Goal: Transaction & Acquisition: Purchase product/service

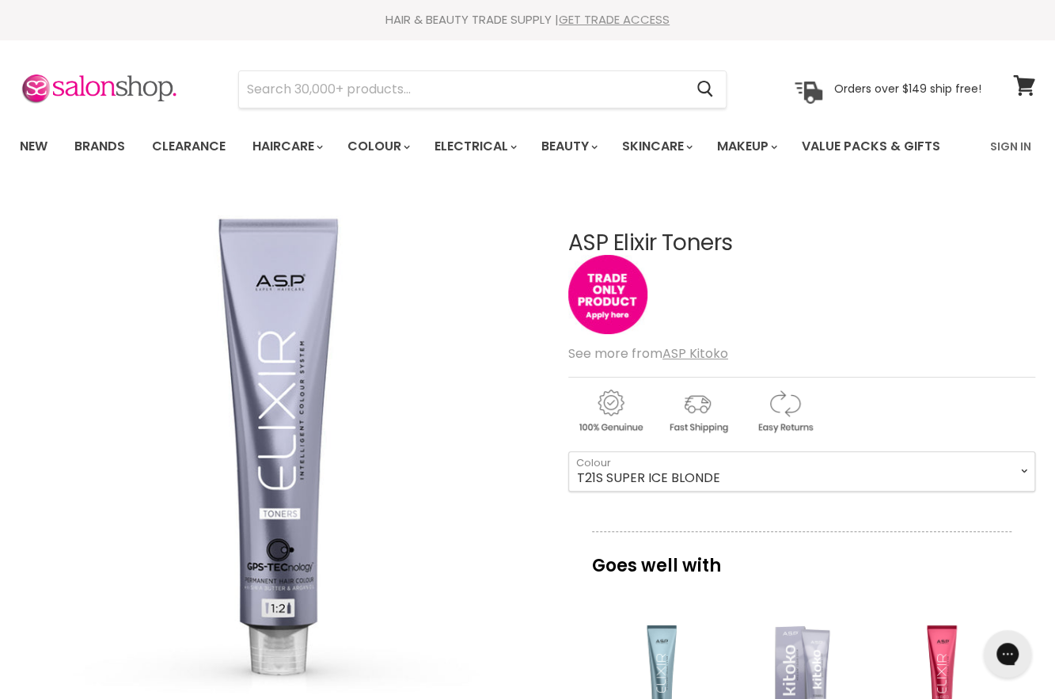
click at [572, 17] on link "GET TRADE ACCESS" at bounding box center [614, 19] width 111 height 17
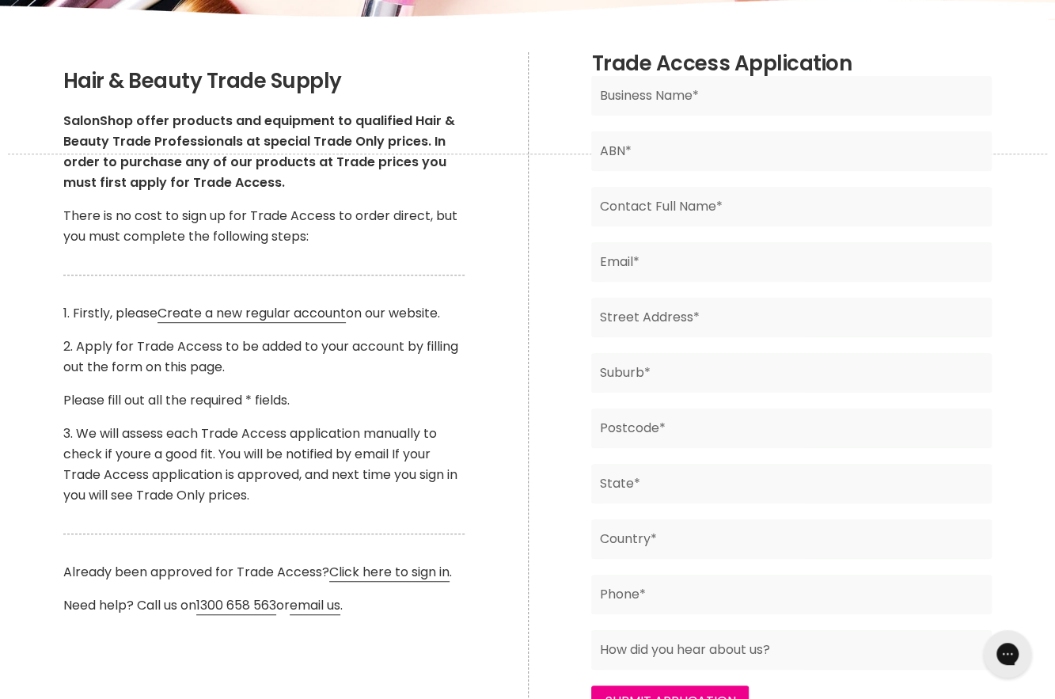
scroll to position [237, 0]
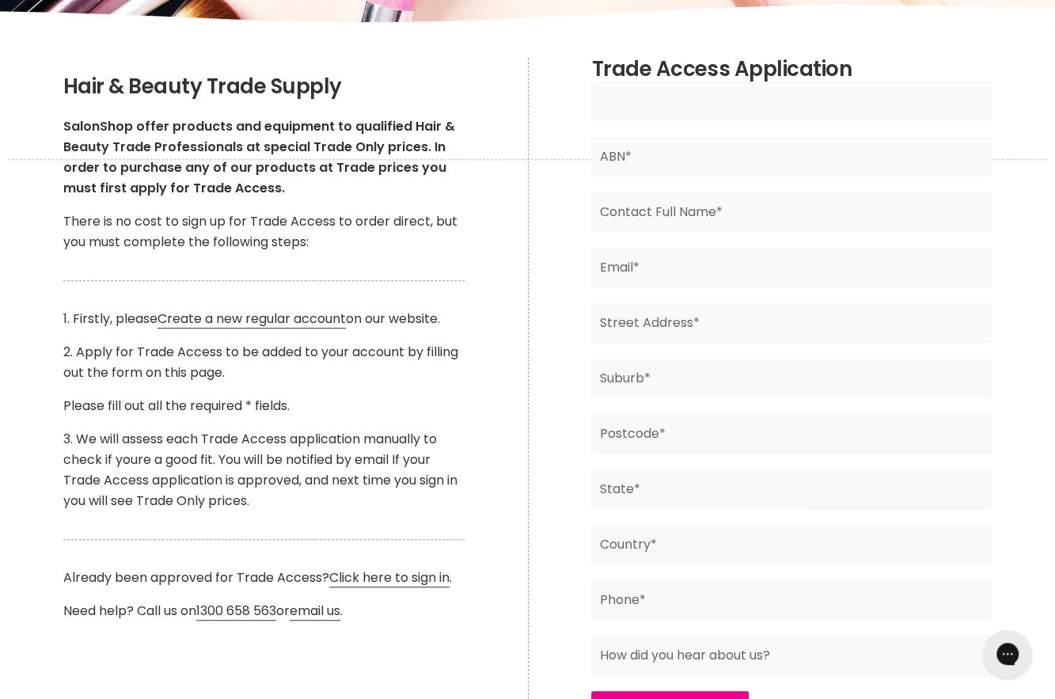
click at [679, 105] on input "Main content" at bounding box center [791, 101] width 400 height 40
click at [862, 161] on input "Main content" at bounding box center [791, 157] width 400 height 40
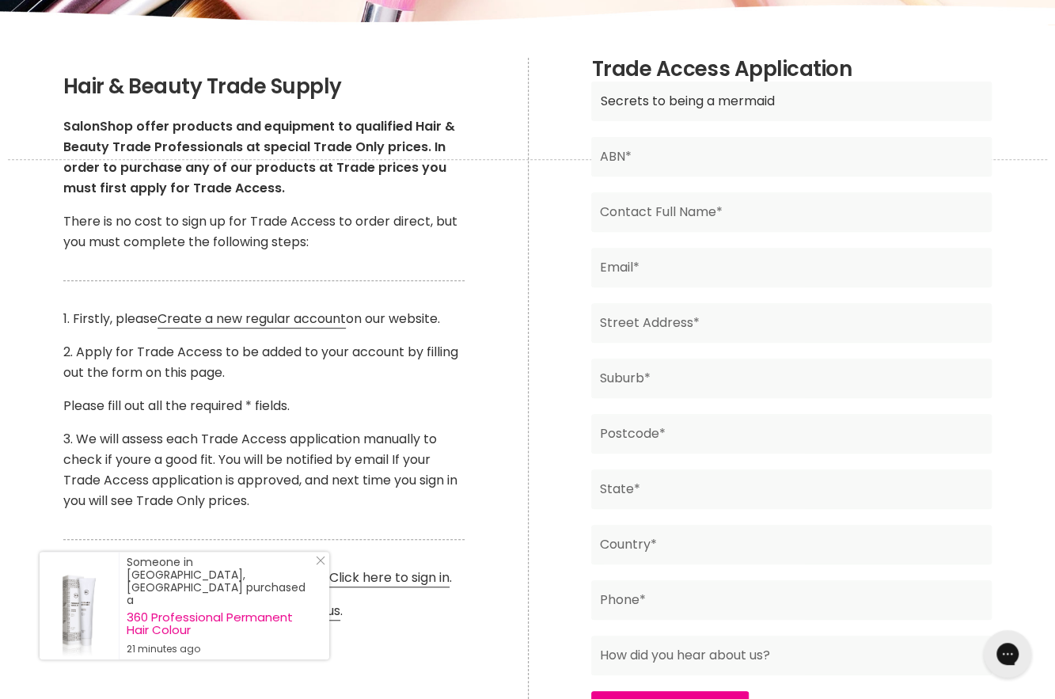
click at [842, 96] on input "Secrets to being a mermaid" at bounding box center [791, 101] width 400 height 40
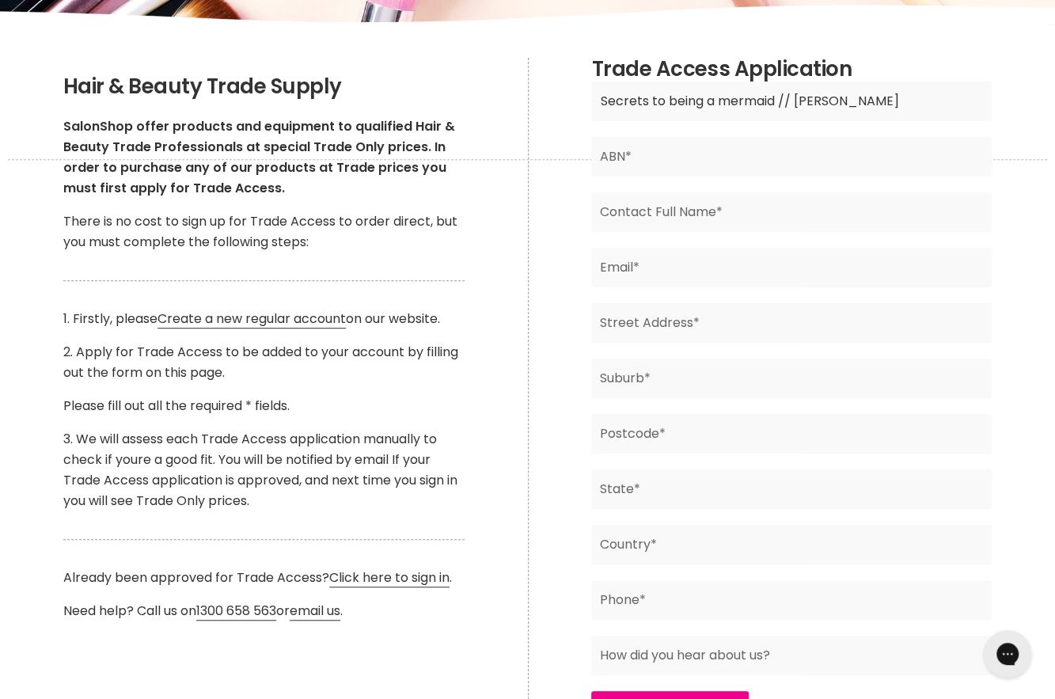
type input "Secrets to being a mermaid // Erin-Amber Moul"
click at [806, 165] on input "Main content" at bounding box center [791, 157] width 400 height 40
paste input "68 686 421 098"
type input "68 686 421 098"
click at [764, 197] on input "Main content" at bounding box center [791, 212] width 400 height 40
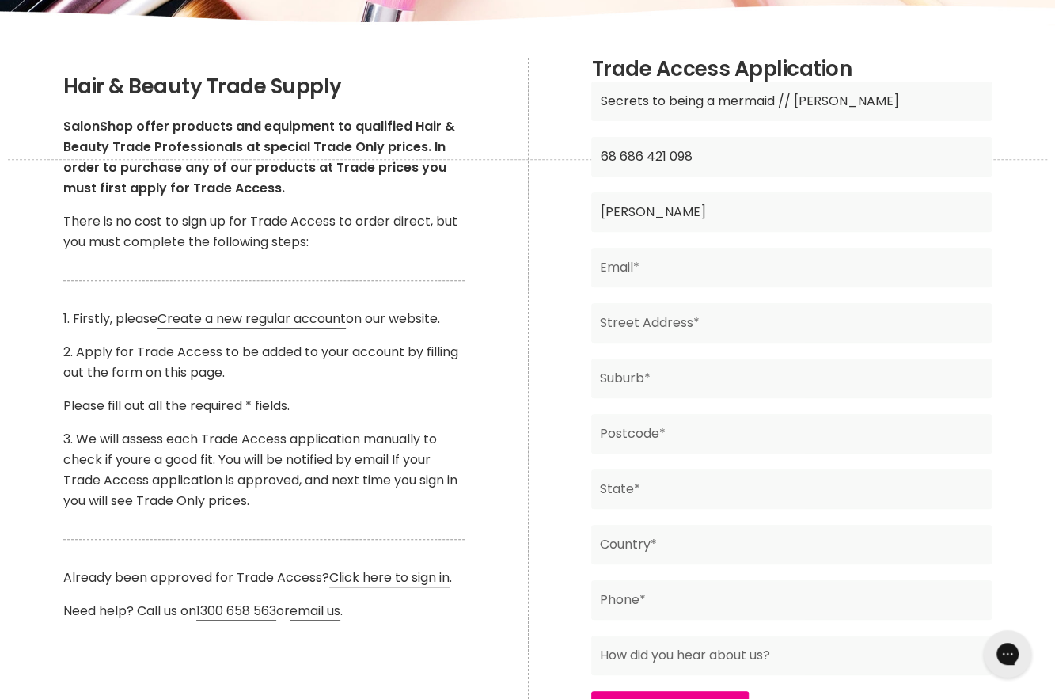
type input "Amber Moul"
type input "secretstobeingamermaid@gmail.com"
type input "4/22 Powers Street"
type input "Donvale"
type input "V"
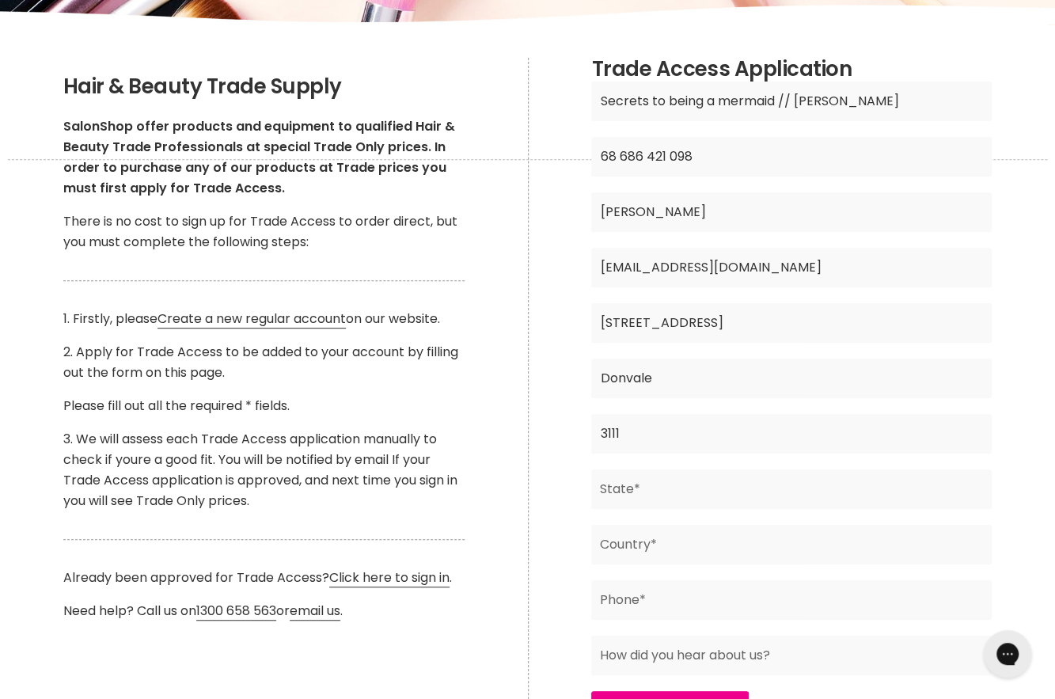
type input "3111"
type input "VIC"
type input "Australia"
click at [653, 594] on input "Main content" at bounding box center [791, 600] width 400 height 40
type input "0447061114"
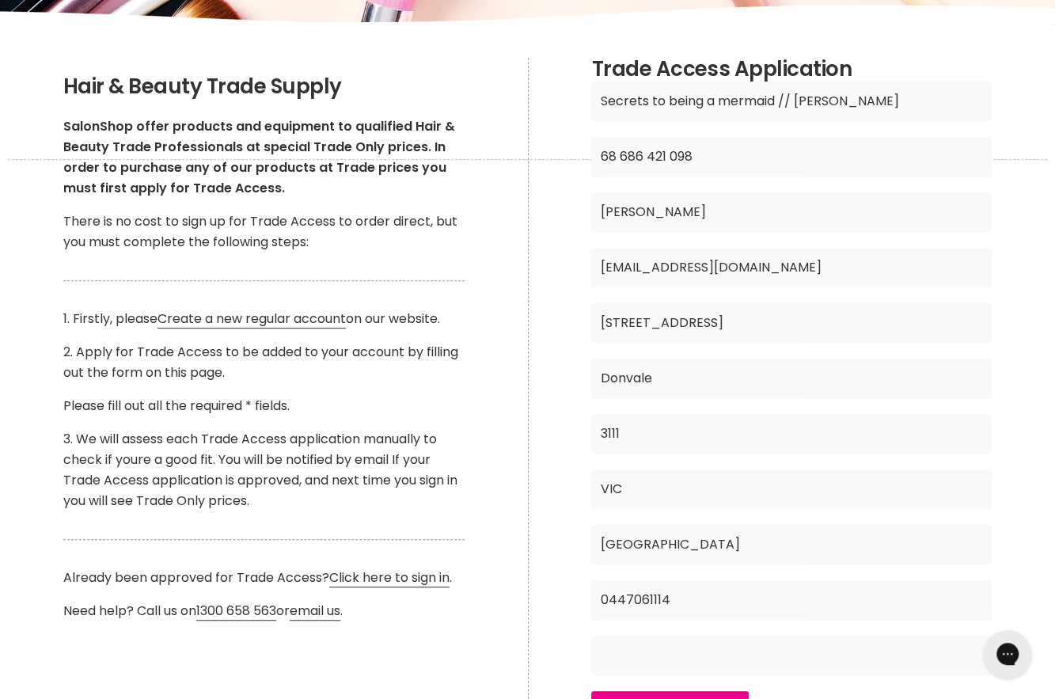
click at [693, 648] on input "Main content" at bounding box center [791, 655] width 400 height 40
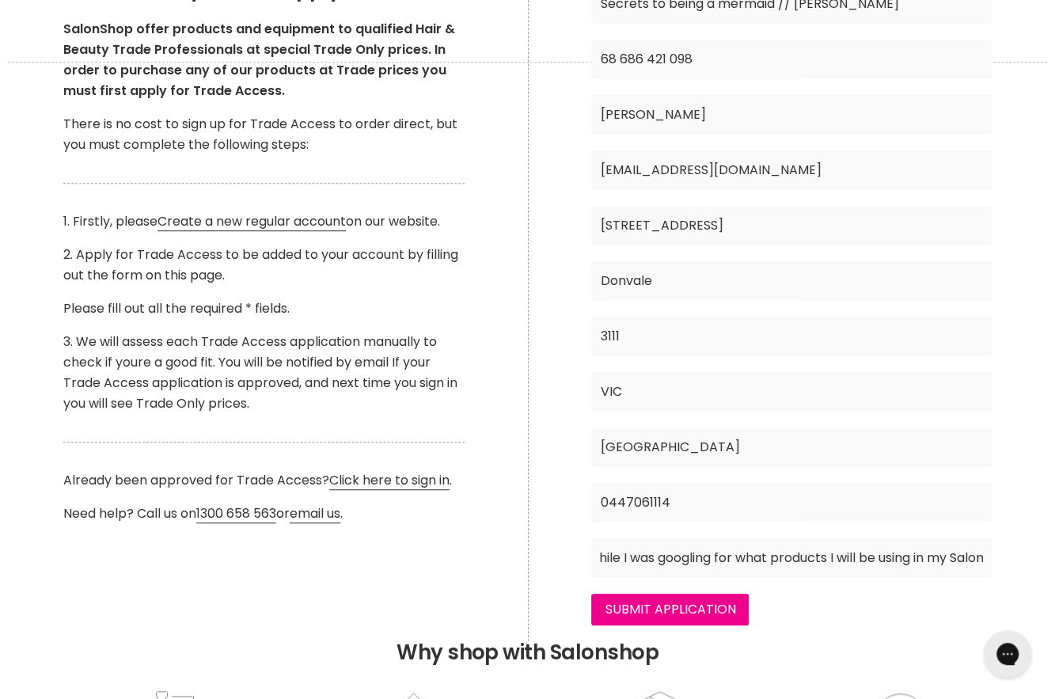
scroll to position [475, 0]
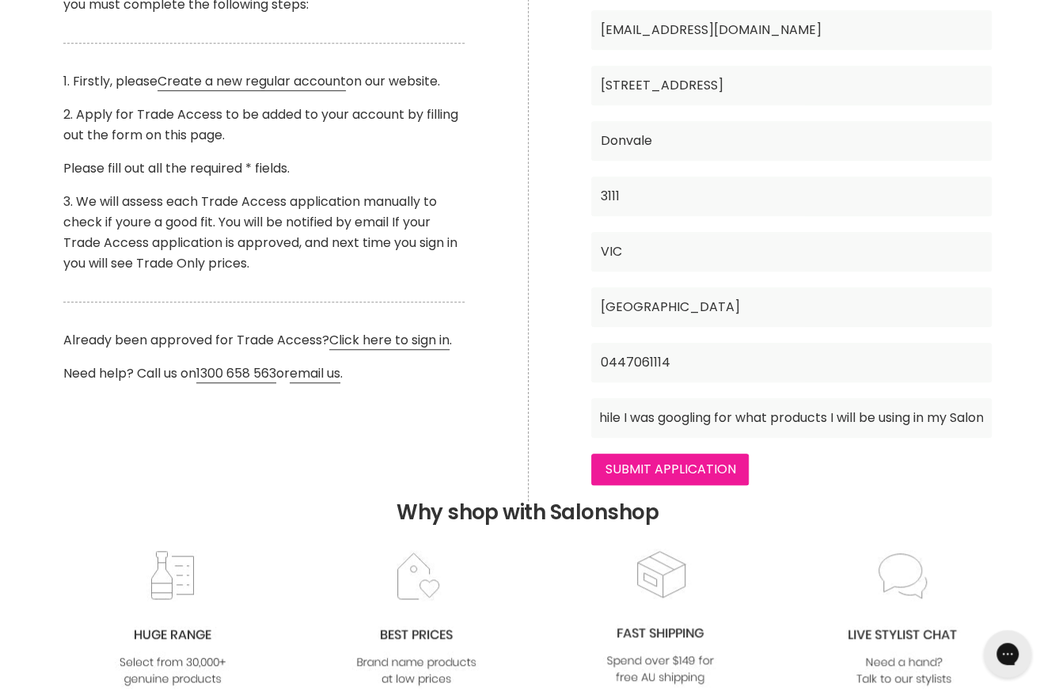
type input "While I was googling for what products I will be using in my Salon"
click at [677, 473] on input "Submit Application" at bounding box center [669, 469] width 157 height 32
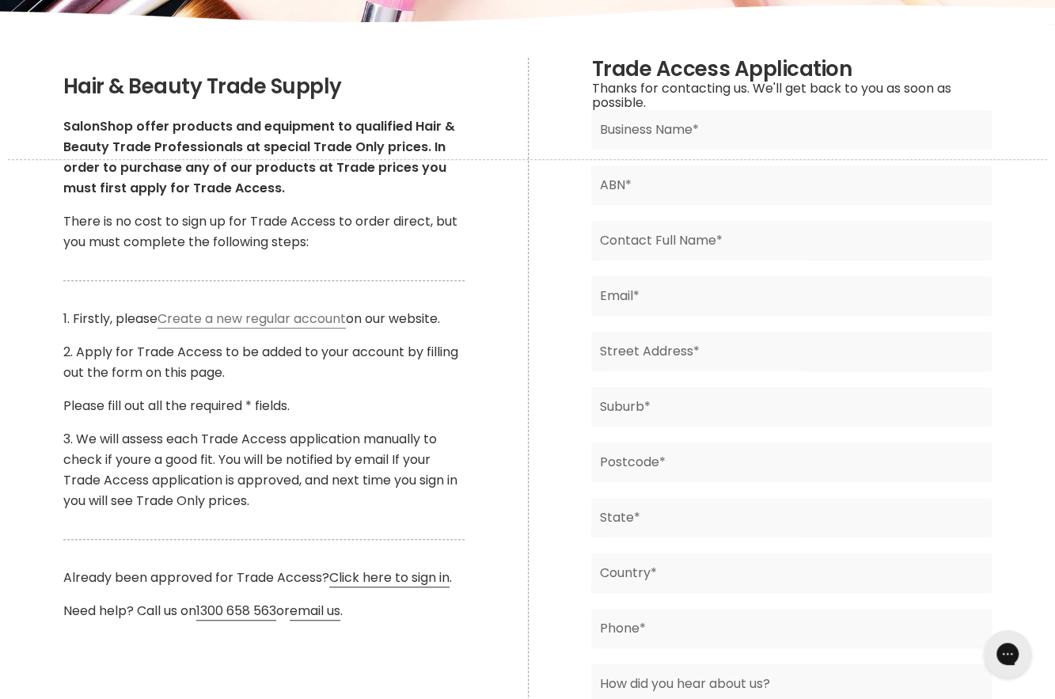
click at [254, 317] on link "Create a new regular account" at bounding box center [251, 318] width 188 height 19
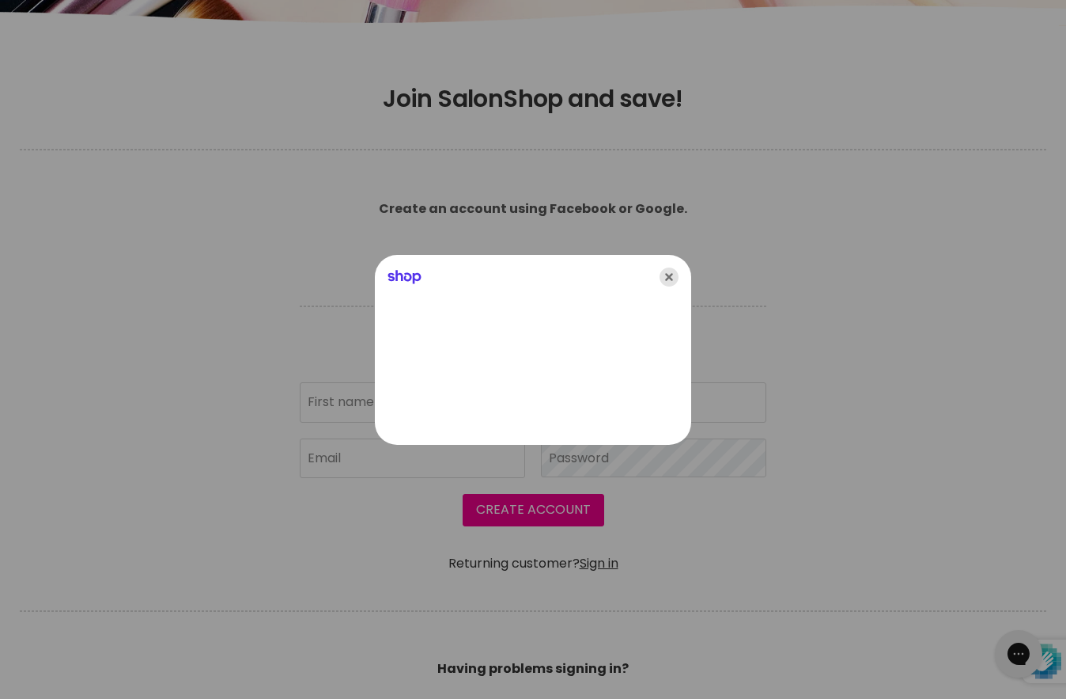
click at [669, 281] on icon "Close" at bounding box center [669, 276] width 19 height 19
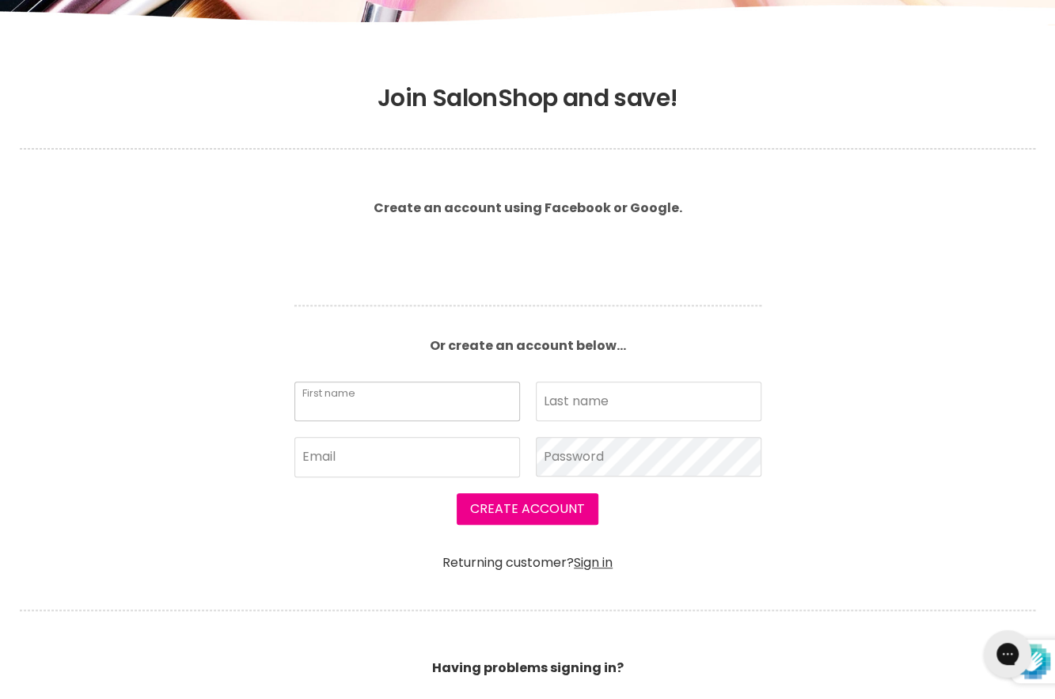
click at [434, 412] on input "First name" at bounding box center [406, 401] width 225 height 40
type input "Amber"
type input "Moul"
type input "secretstobeingamermaid@gmail.com"
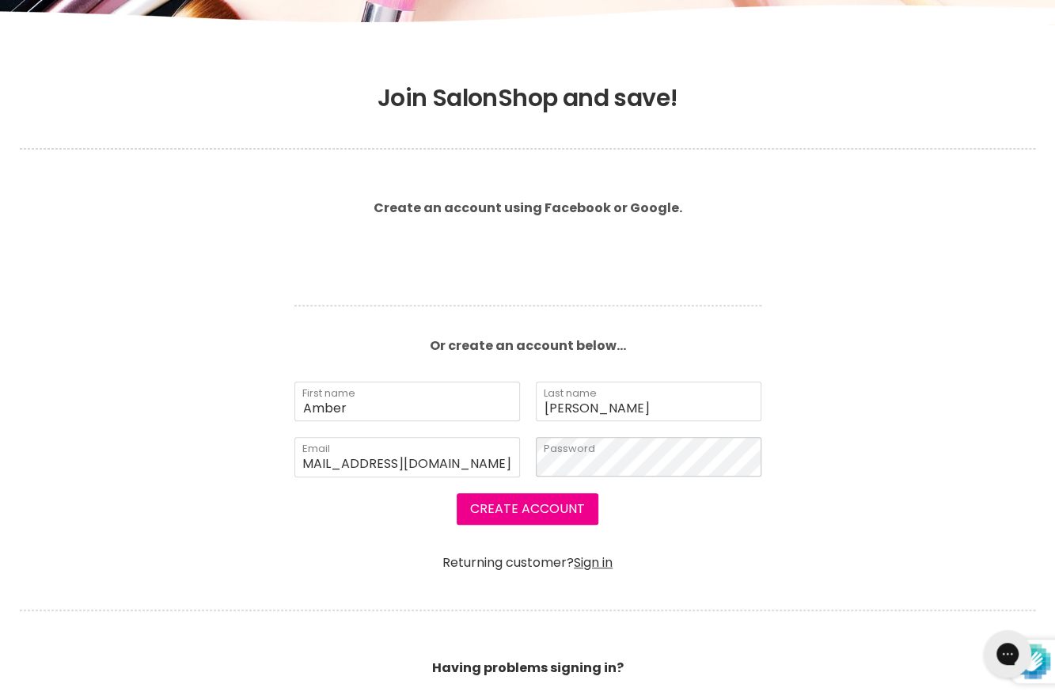
scroll to position [0, 0]
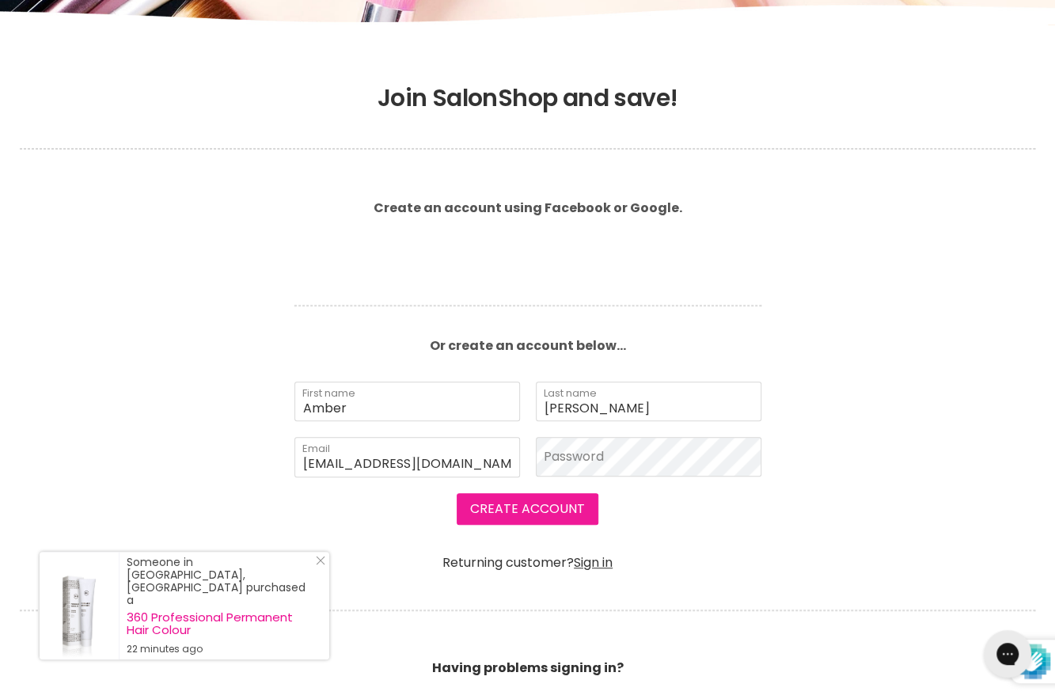
click at [508, 509] on button "Create Account" at bounding box center [527, 509] width 142 height 32
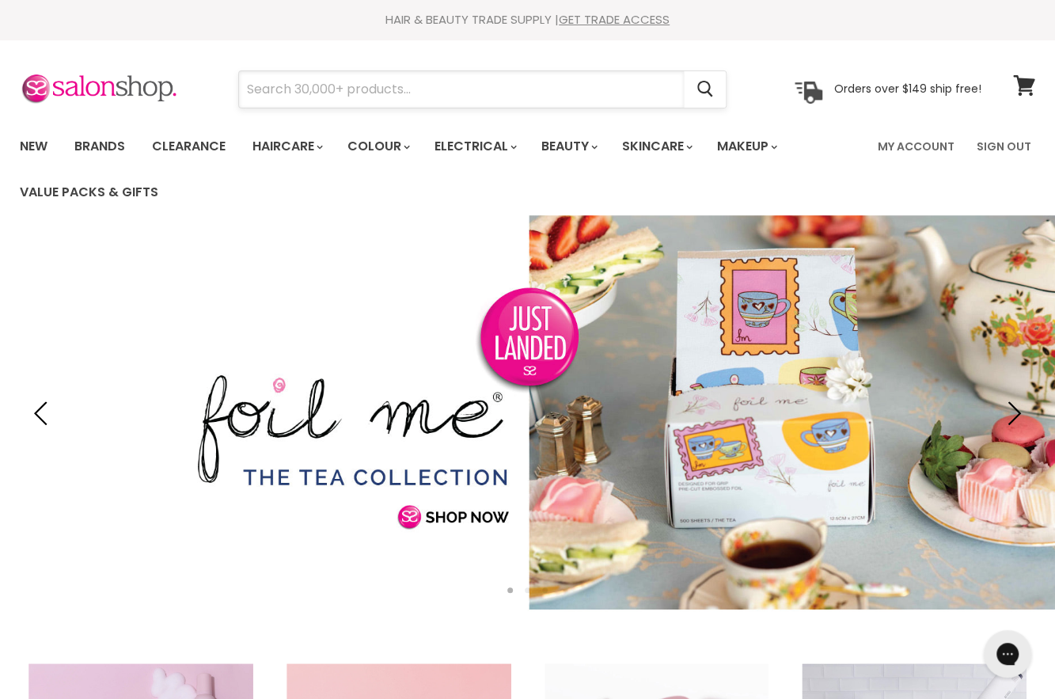
click at [332, 99] on input "Search" at bounding box center [461, 89] width 445 height 36
paste input "68 686 421 098"
type input "68 686 421 098"
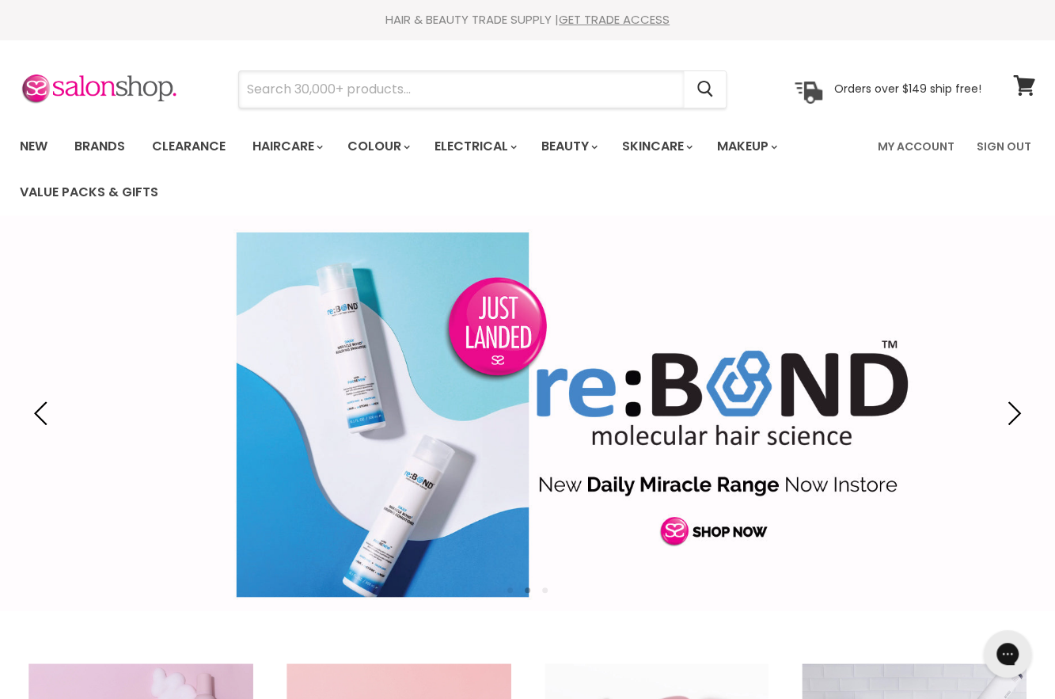
paste input "68 686 421 098"
type input "68 686 421 098"
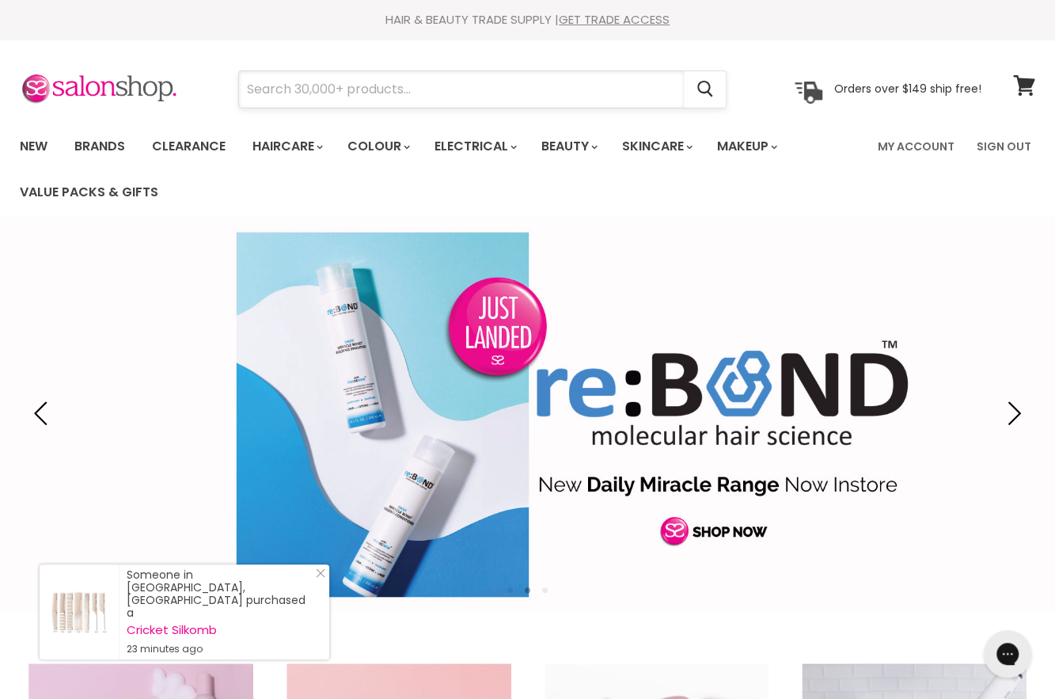
paste input "elixir T21S"
type input "elixir T21S"
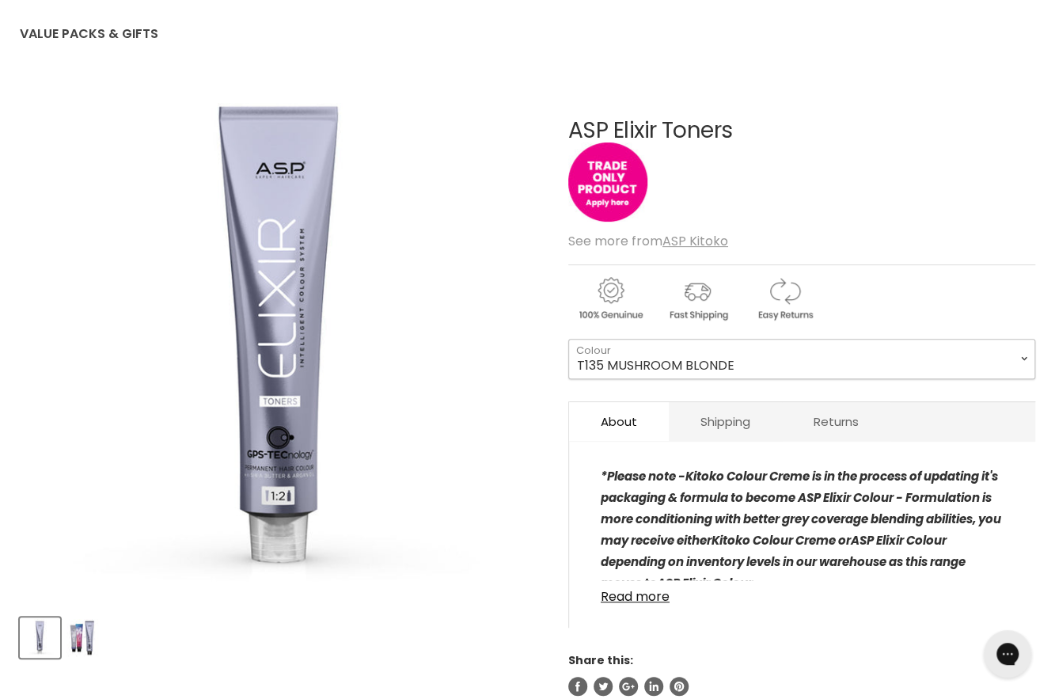
click at [657, 358] on select "T135 MUSHROOM BLONDE T2 PEARL BLONDE T21 ICE BLONDE T21S SUPER ICE BLONDE T22 L…" at bounding box center [801, 359] width 467 height 40
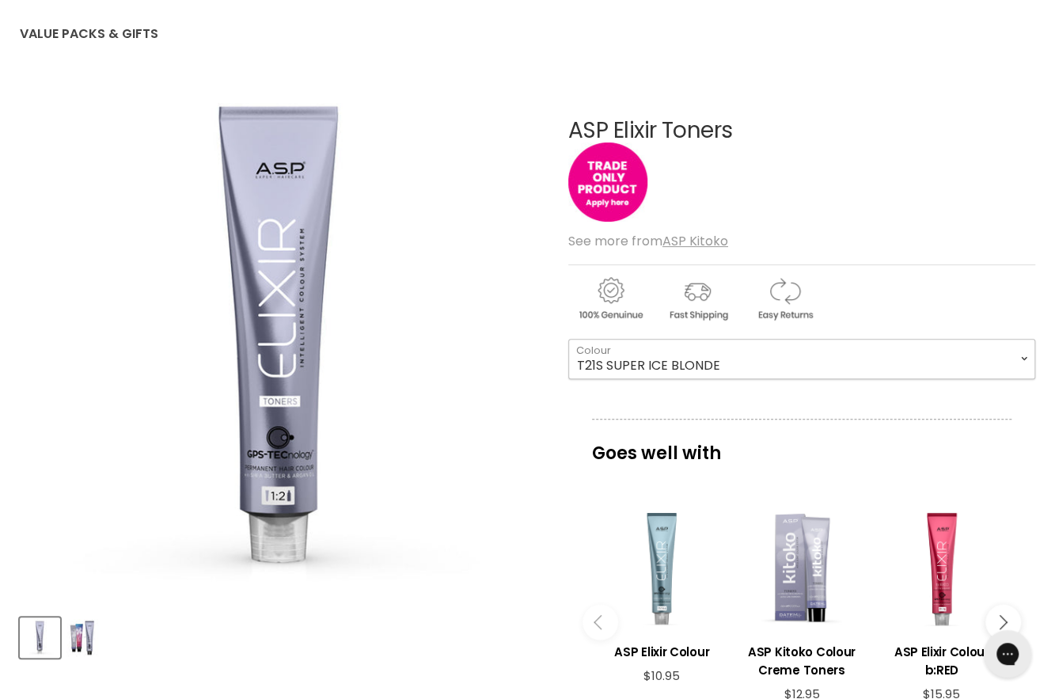
click at [568, 339] on select "T135 MUSHROOM BLONDE T2 PEARL BLONDE T21 ICE BLONDE T21S SUPER ICE BLONDE T22 L…" at bounding box center [801, 359] width 467 height 40
select select "T21S SUPER ICE BLONDE"
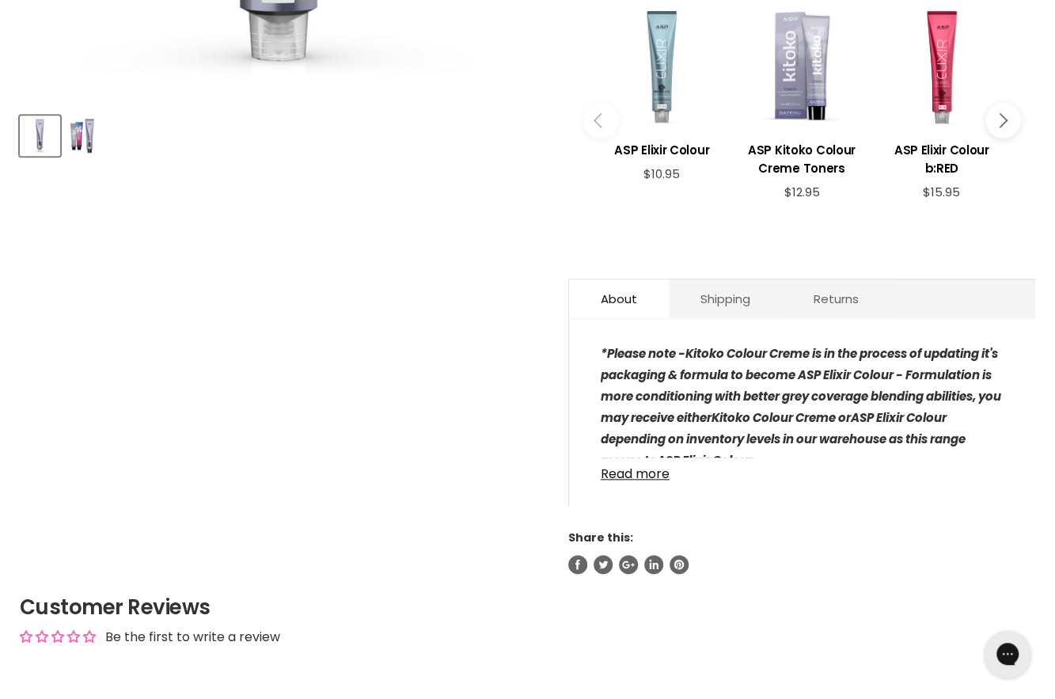
scroll to position [712, 0]
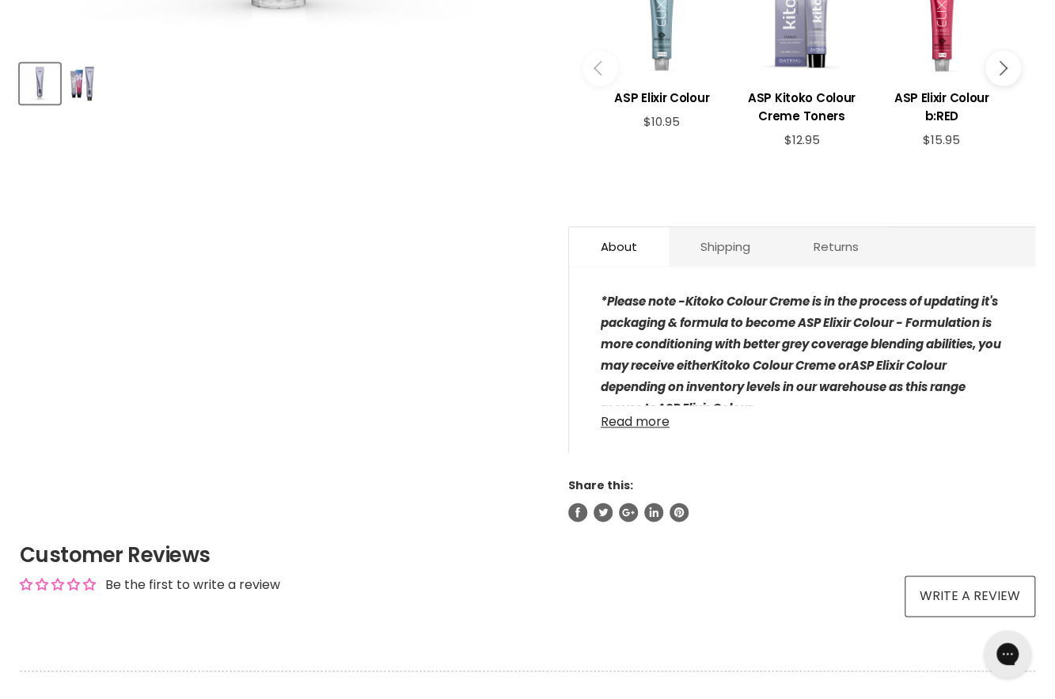
click at [639, 415] on link "Read more" at bounding box center [801, 417] width 403 height 24
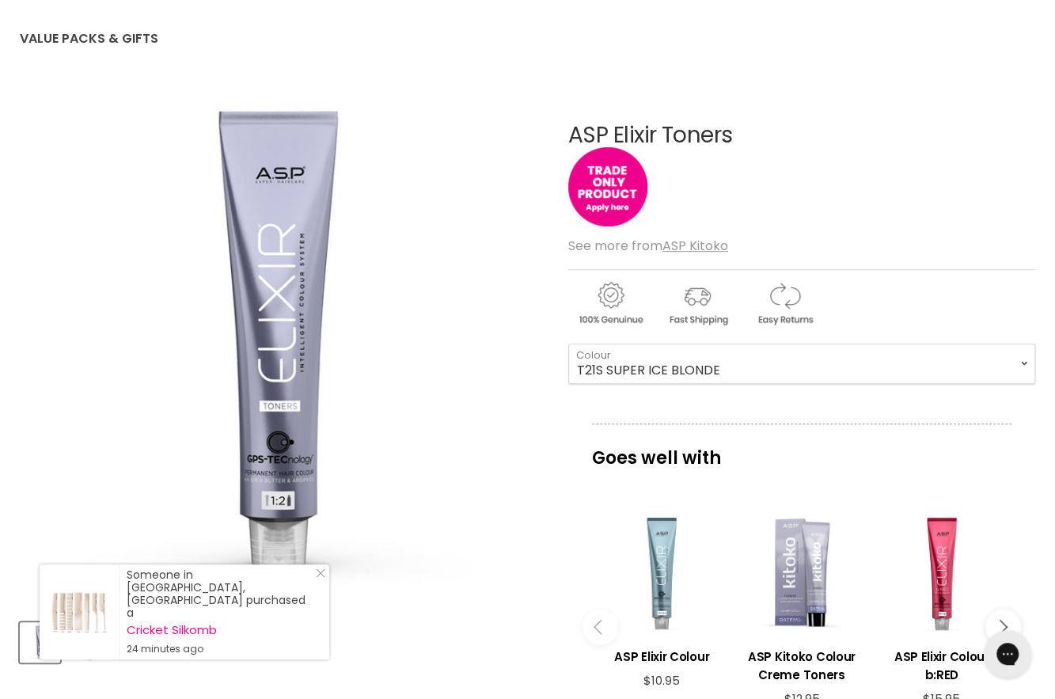
scroll to position [0, 0]
